Goal: Task Accomplishment & Management: Manage account settings

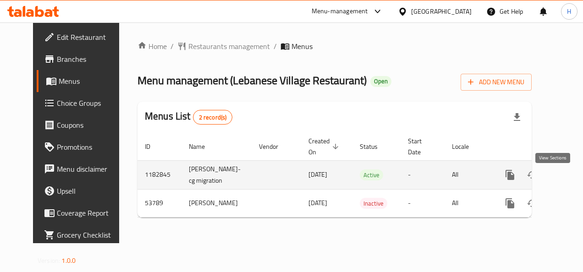
click at [565, 186] on link "enhanced table" at bounding box center [576, 175] width 22 height 22
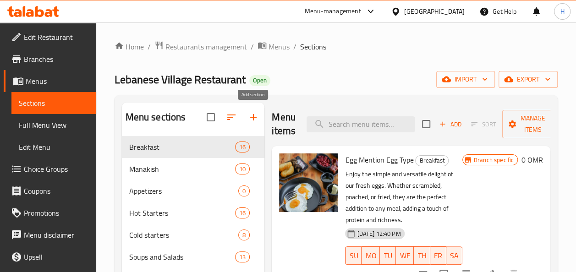
click at [259, 113] on button "button" at bounding box center [253, 117] width 22 height 22
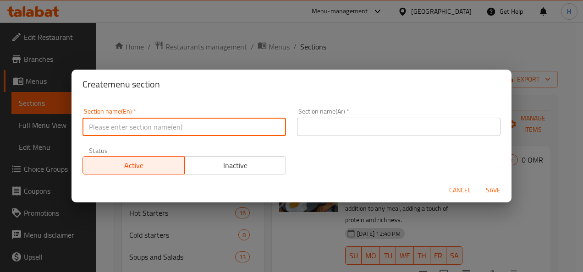
click at [228, 120] on input "text" at bounding box center [183, 127] width 203 height 18
type input "M41"
click at [301, 123] on input "text" at bounding box center [398, 127] width 203 height 18
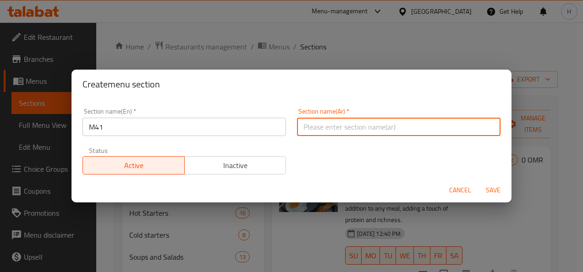
type input "m"
click at [487, 194] on span "Save" at bounding box center [493, 190] width 22 height 11
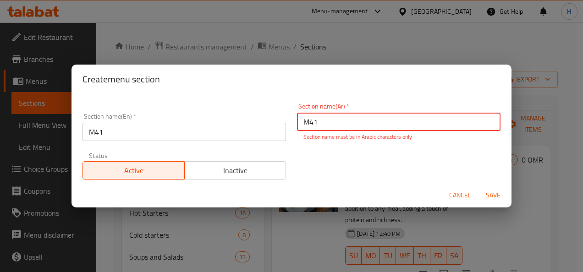
click at [489, 200] on span "Save" at bounding box center [493, 195] width 22 height 11
type input "M"
paste input "م"
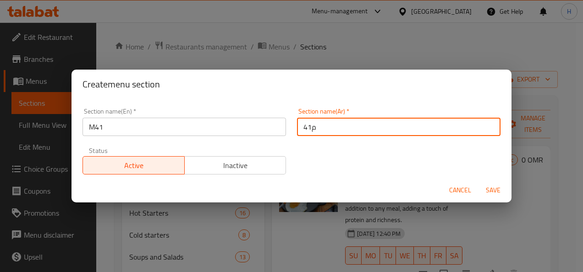
type input "م41"
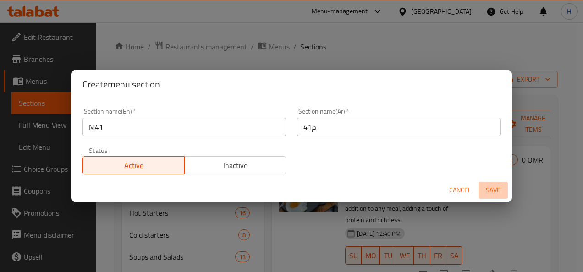
click at [494, 196] on span "Save" at bounding box center [493, 190] width 22 height 11
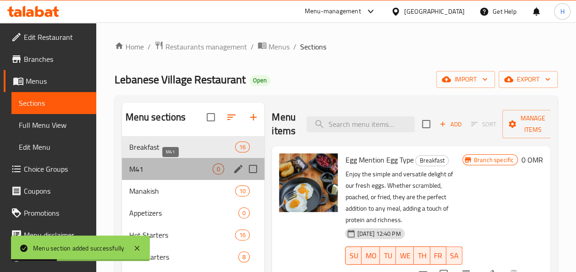
click at [201, 173] on span "M41" at bounding box center [171, 169] width 84 height 11
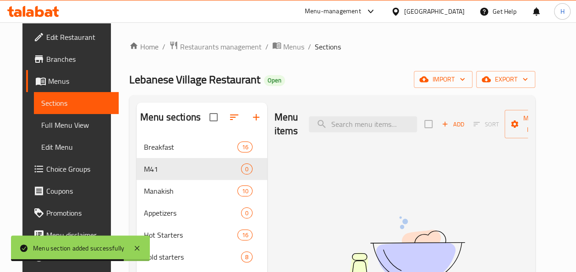
click at [450, 133] on div "Add Sort Manage items" at bounding box center [495, 124] width 142 height 28
click at [453, 131] on button "Add" at bounding box center [452, 124] width 29 height 14
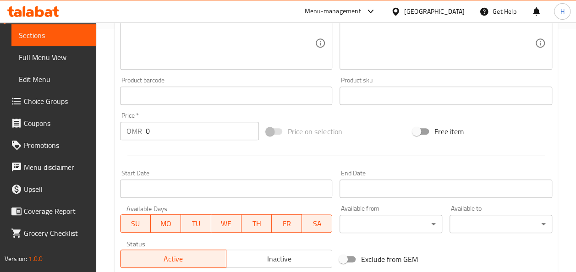
scroll to position [245, 0]
click at [156, 177] on div "Start Date Start Date" at bounding box center [226, 183] width 213 height 28
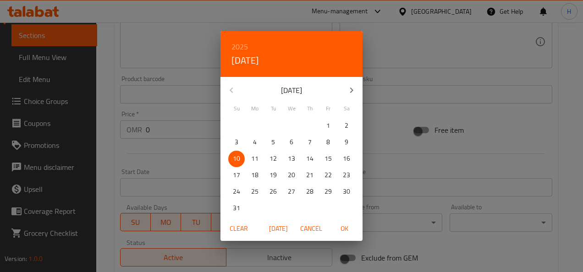
click at [292, 157] on p "13" at bounding box center [291, 158] width 7 height 11
click at [344, 228] on span "OK" at bounding box center [344, 228] width 22 height 11
type input "[DATE]"
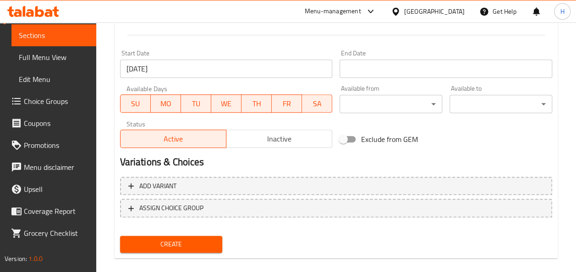
scroll to position [371, 0]
